Goal: Check status: Check status

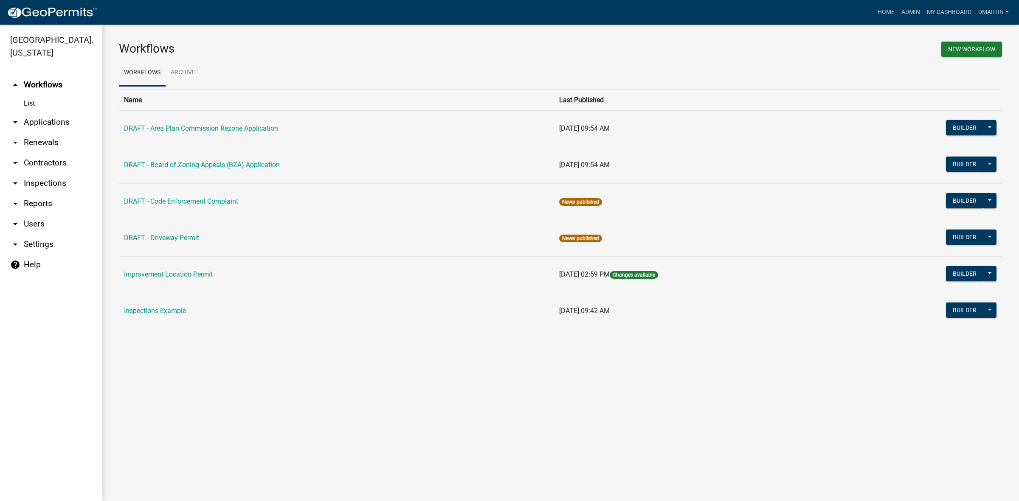
click at [26, 122] on link "arrow_drop_down Applications" at bounding box center [51, 122] width 102 height 20
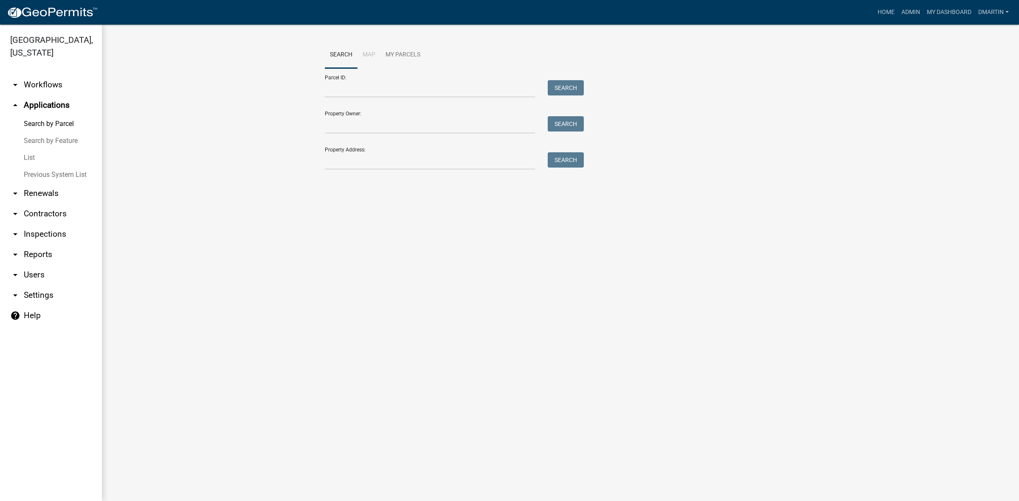
click at [24, 156] on link "List" at bounding box center [51, 157] width 102 height 17
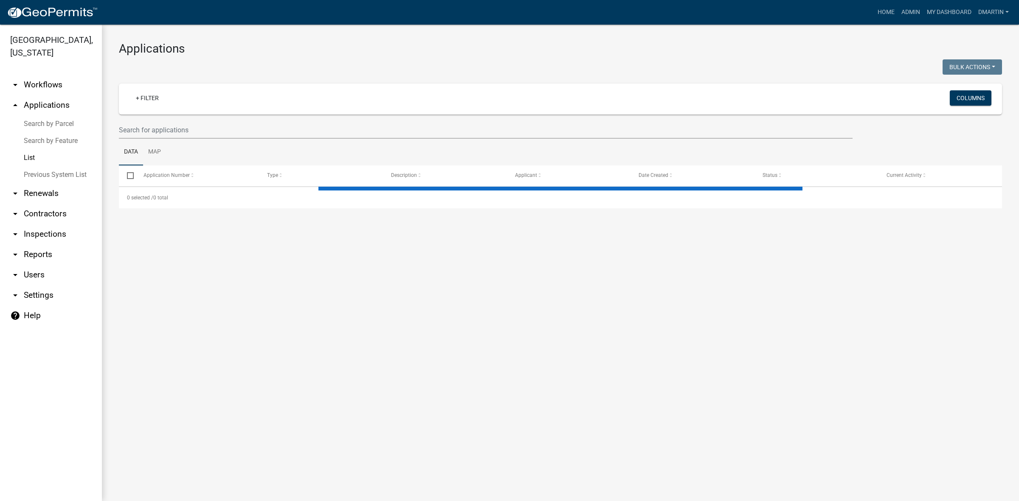
select select "3: 100"
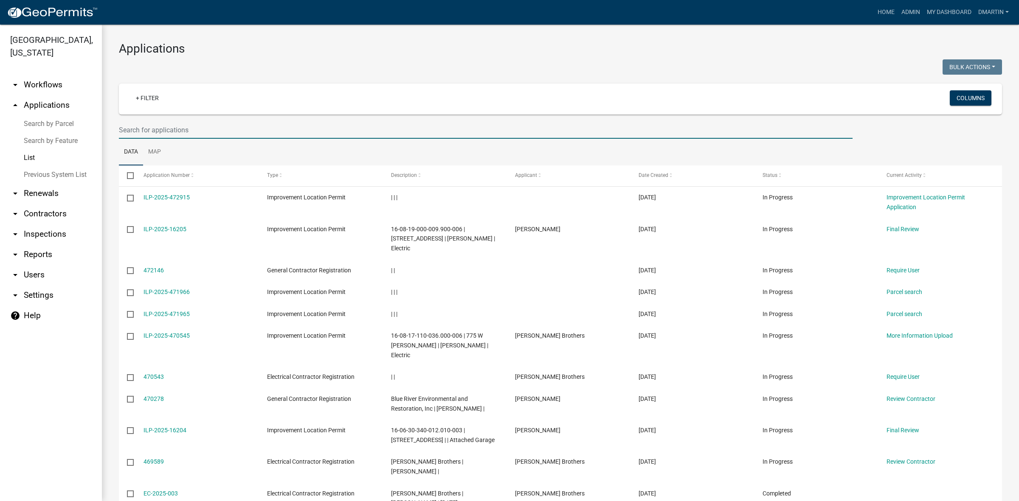
click at [143, 129] on input "text" at bounding box center [486, 129] width 734 height 17
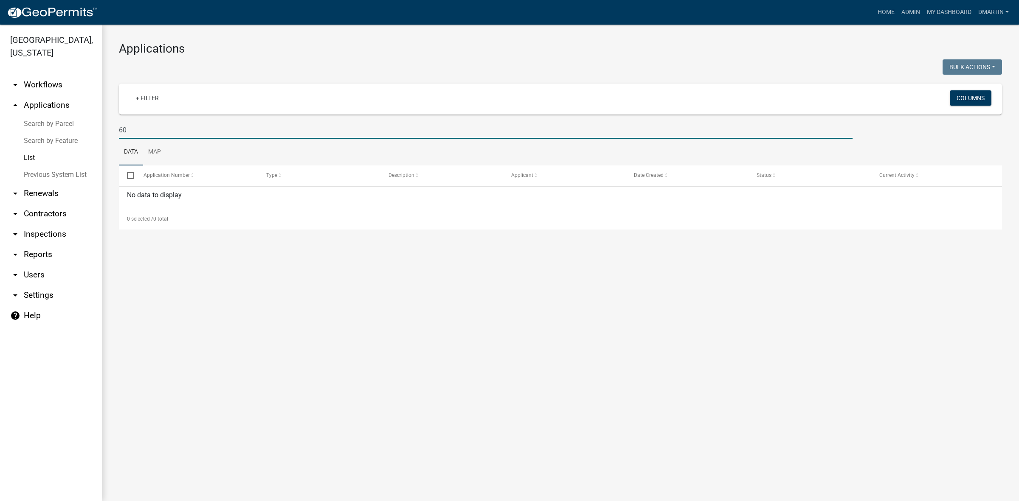
type input "6"
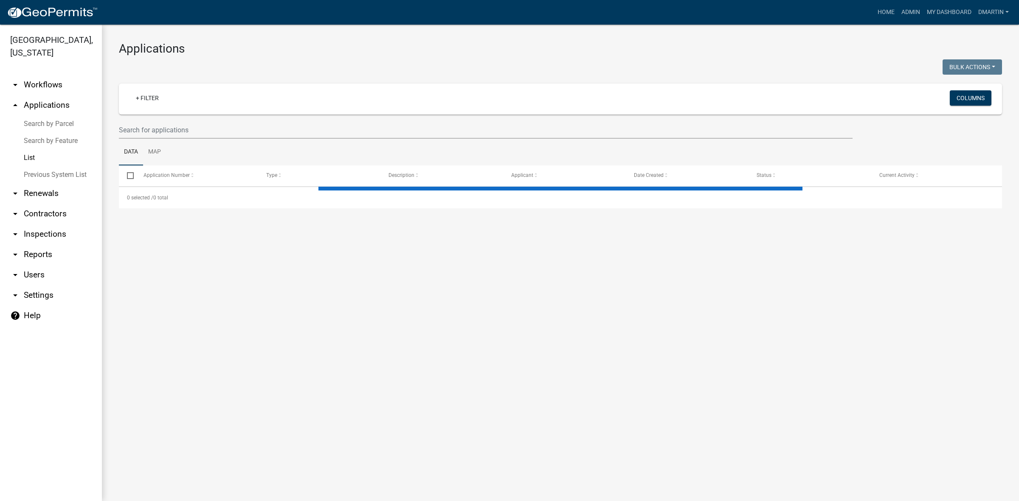
select select "3: 100"
